Goal: Navigation & Orientation: Go to known website

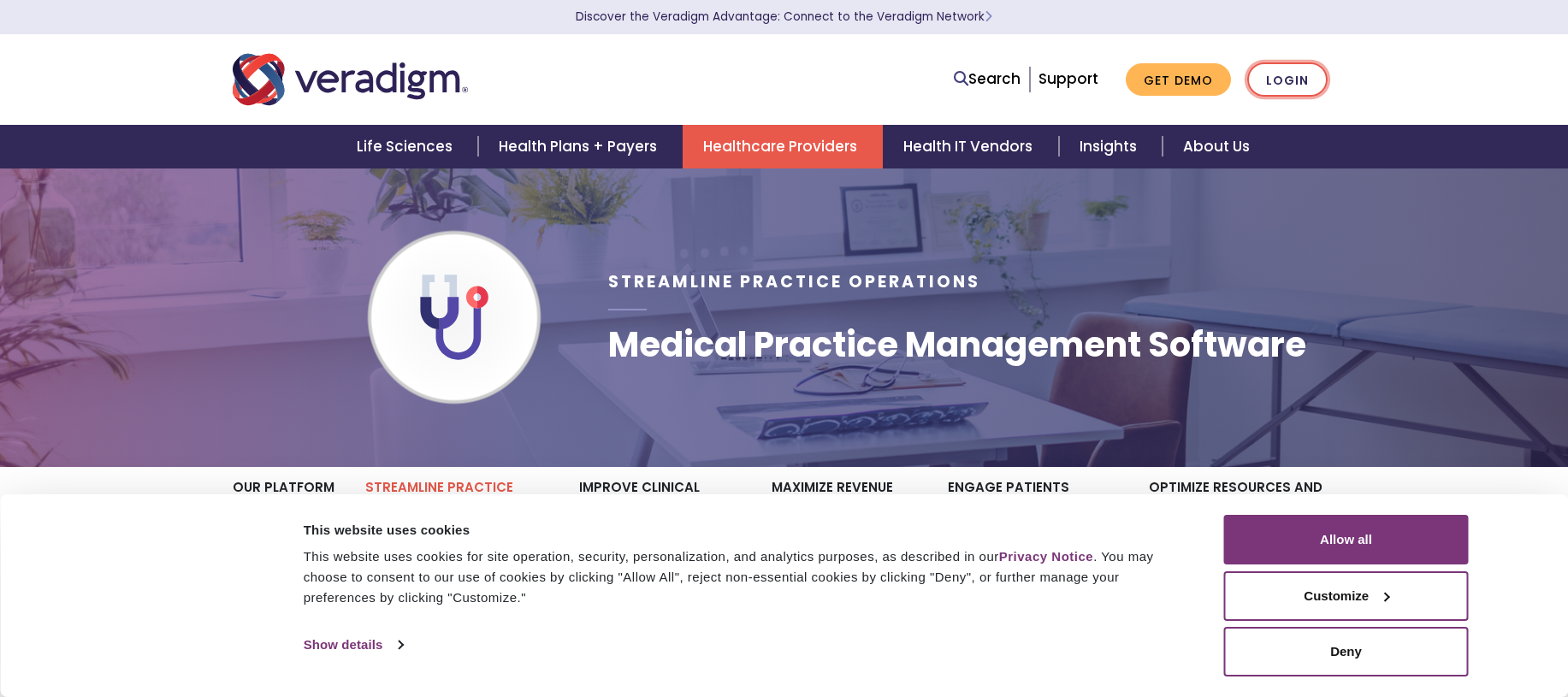
click at [1301, 80] on link "Login" at bounding box center [1287, 79] width 80 height 35
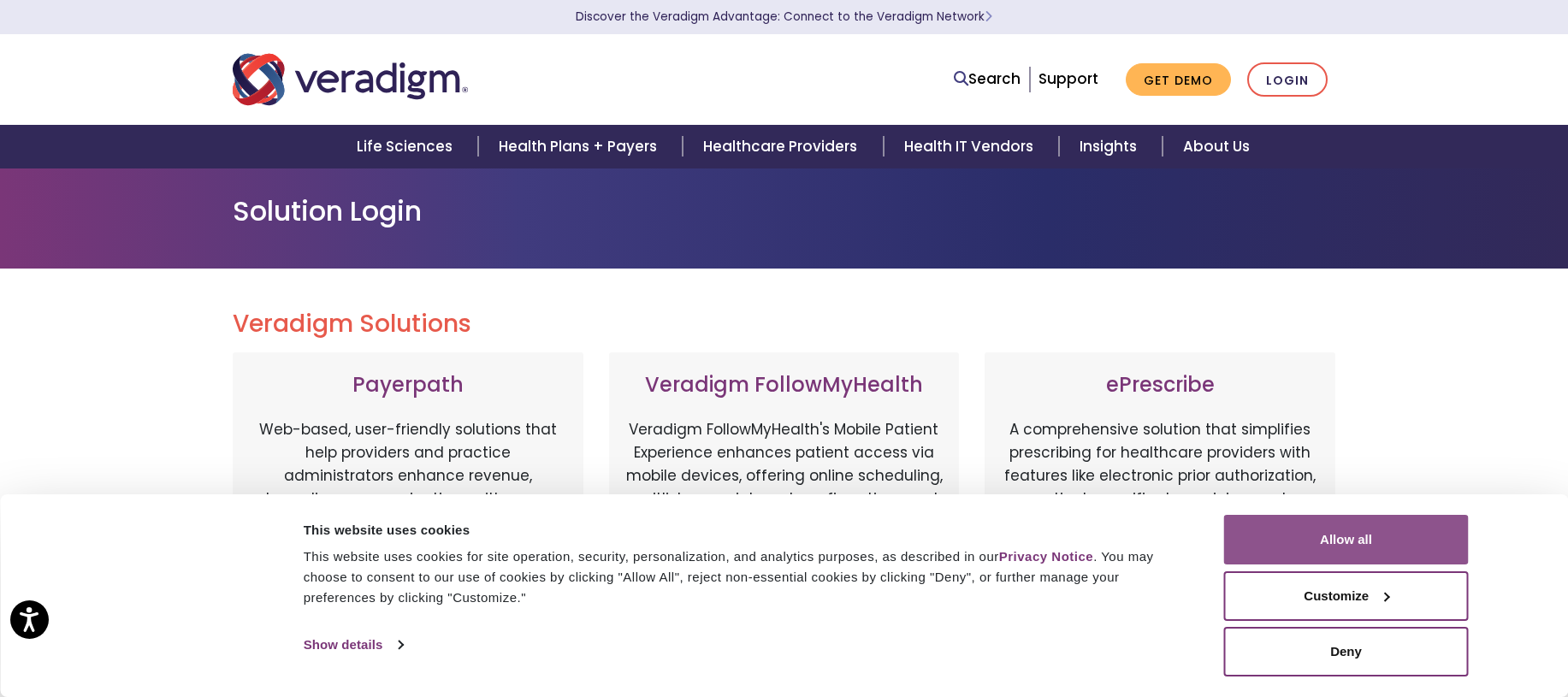
click at [1358, 542] on button "Allow all" at bounding box center [1346, 540] width 244 height 50
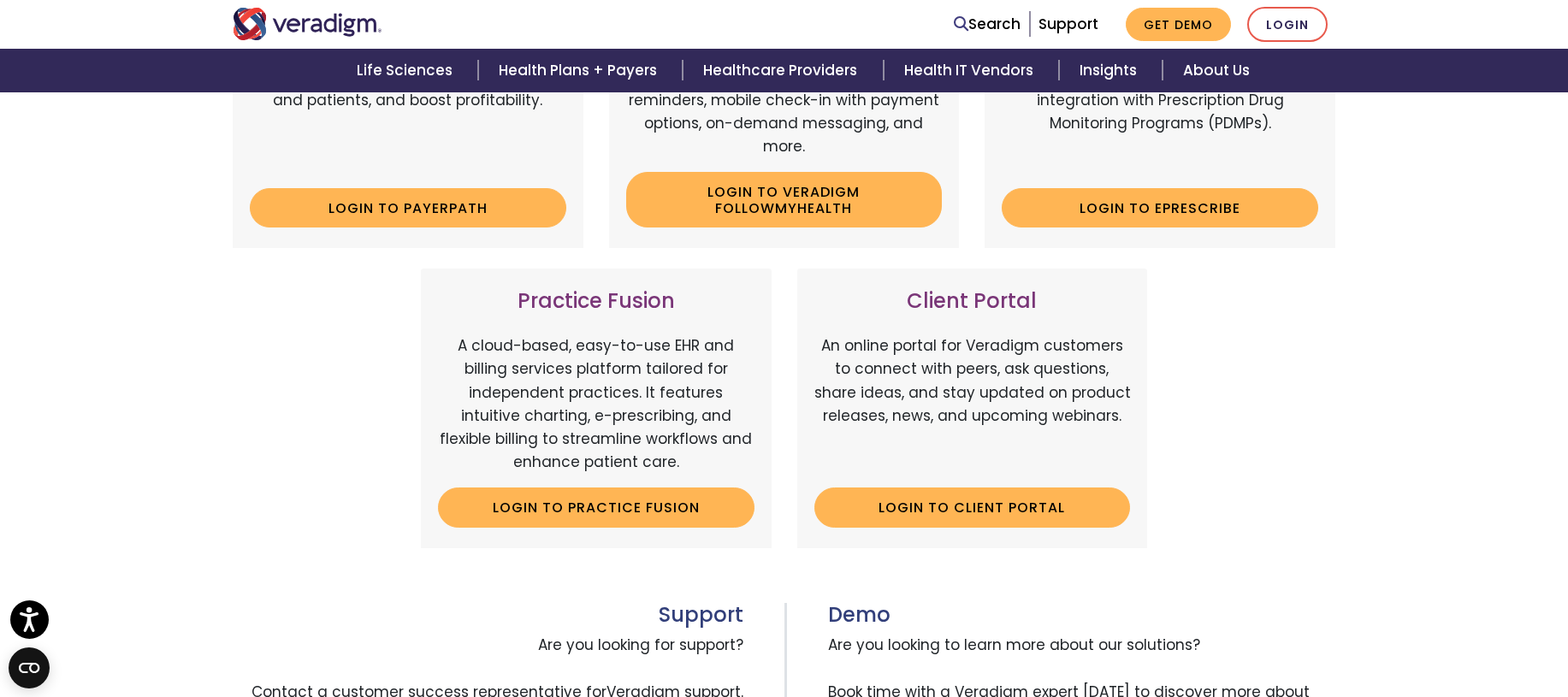
scroll to position [428, 0]
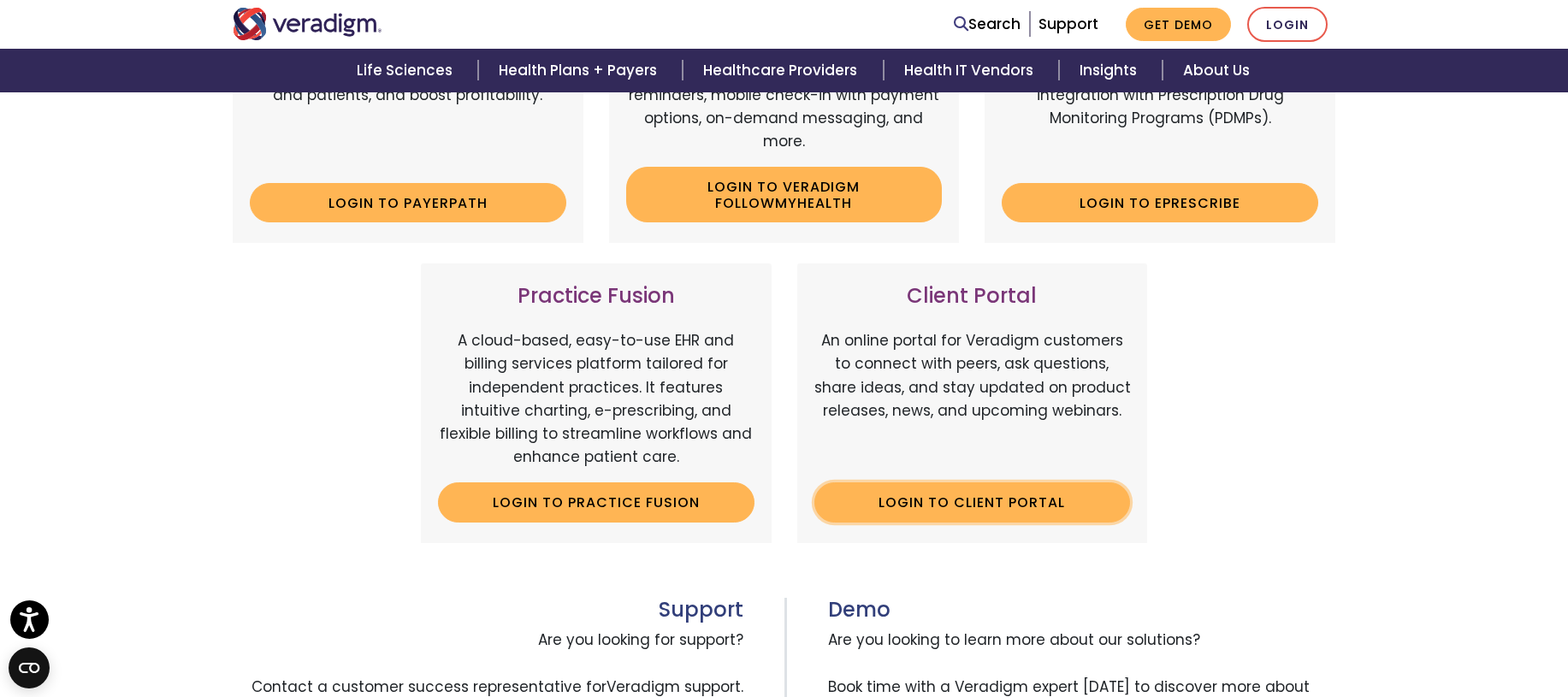
click at [940, 489] on link "Login to Client Portal" at bounding box center [972, 502] width 316 height 39
